Goal: Task Accomplishment & Management: Use online tool/utility

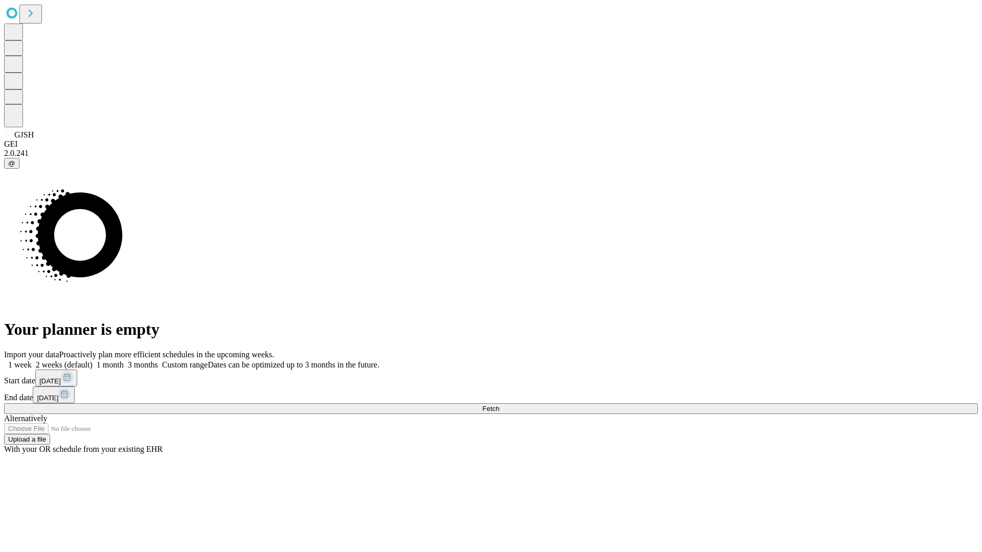
click at [499, 405] on span "Fetch" at bounding box center [490, 409] width 17 height 8
